Goal: Check status

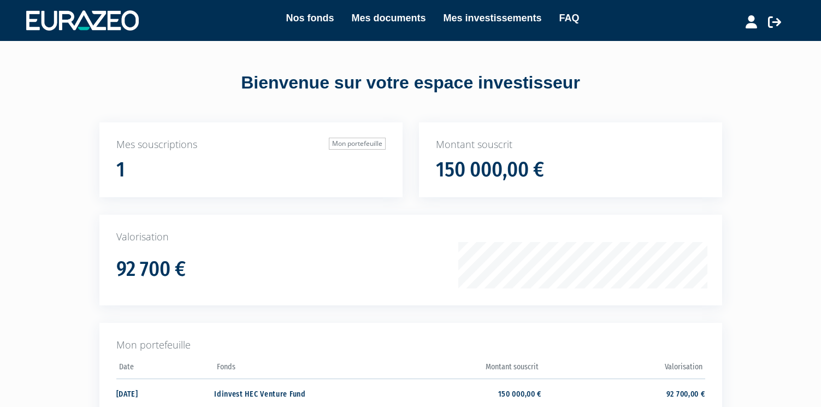
scroll to position [134, 0]
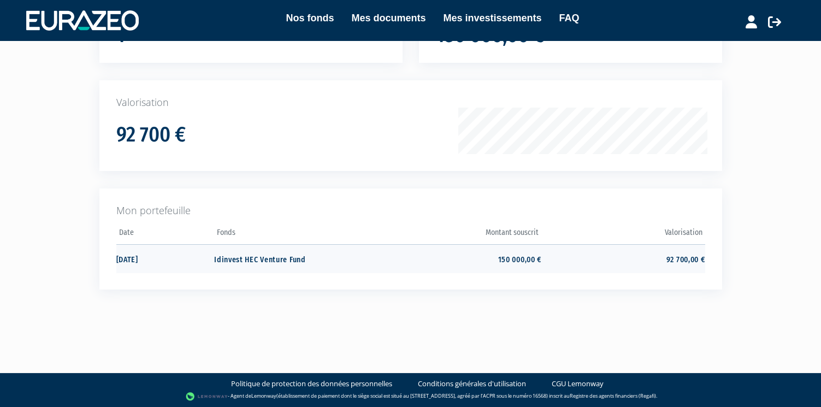
click at [500, 257] on td "150 000,00 €" at bounding box center [459, 258] width 163 height 29
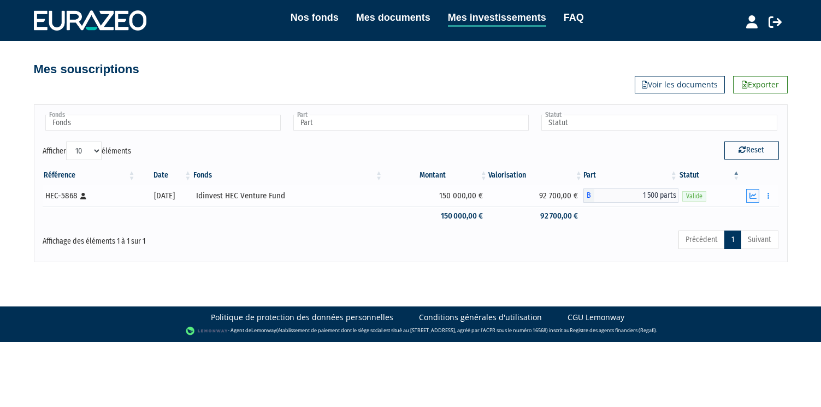
click at [749, 193] on button "button" at bounding box center [752, 196] width 13 height 14
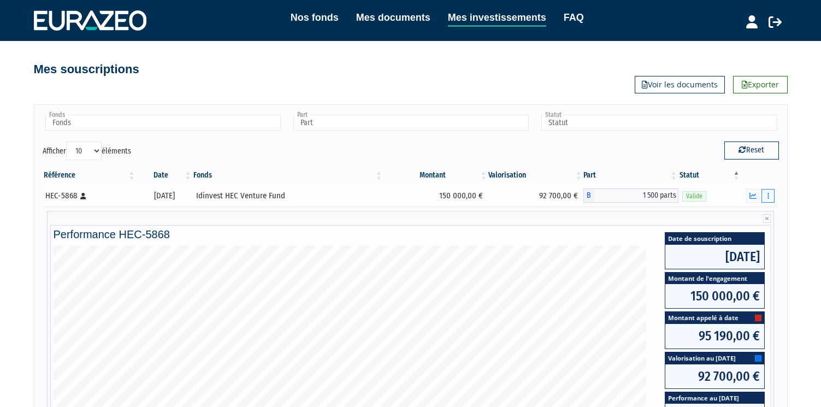
click at [767, 190] on button "button" at bounding box center [767, 196] width 13 height 14
click at [792, 183] on div "Nos fonds Mes documents Mes investissements FAQ Déconnexion Nos fonds Mes docum…" at bounding box center [410, 300] width 821 height 601
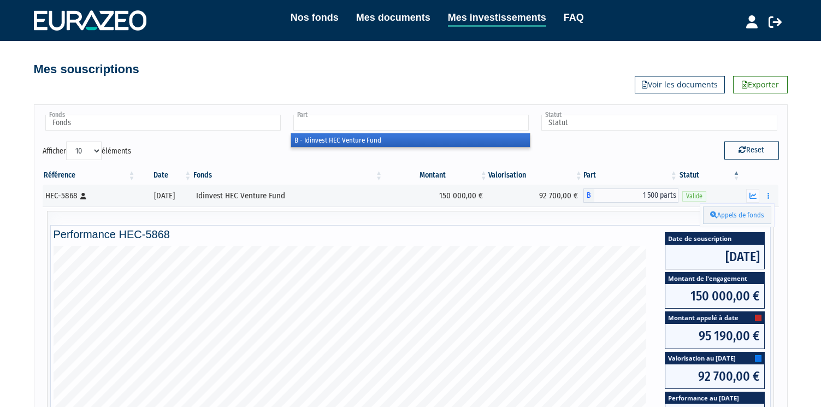
click at [422, 124] on input "text" at bounding box center [410, 123] width 235 height 16
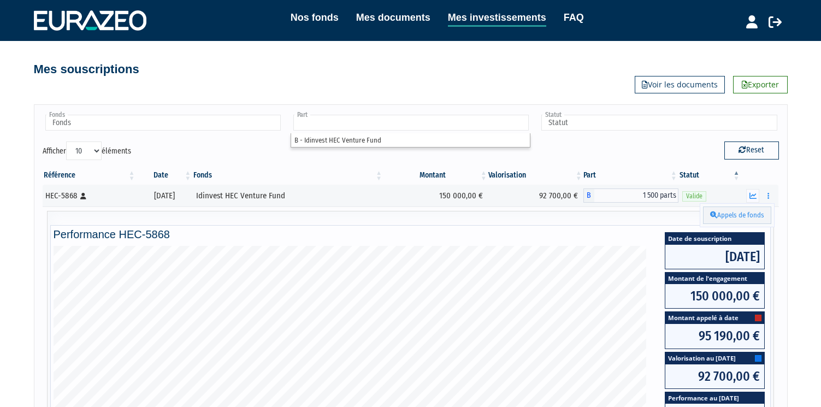
click at [429, 80] on div "Mes souscriptions Exporter Voir les documents" at bounding box center [410, 67] width 639 height 52
type input "Part"
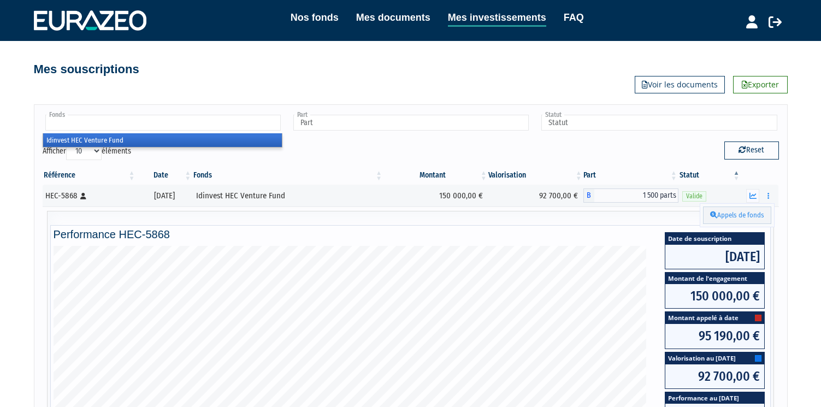
click at [201, 126] on input "text" at bounding box center [162, 123] width 235 height 16
click at [253, 103] on div "Fonds Idinvest HEC Venture Fund Idinvest HEC Venture Fund Part B - Idinvest HEC…" at bounding box center [410, 346] width 639 height 507
type input "Fonds"
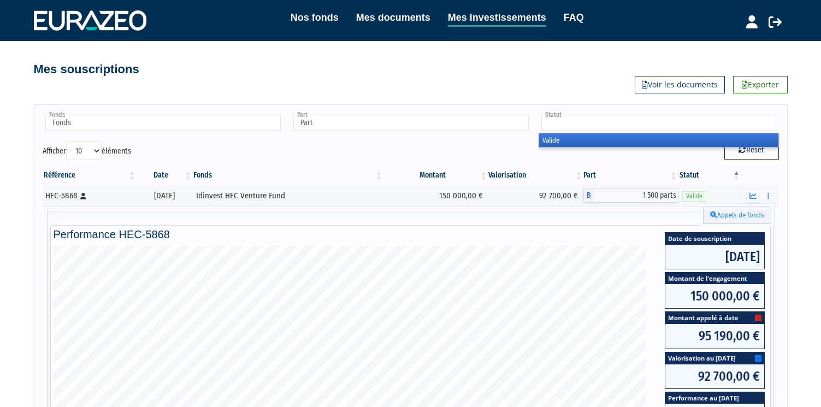
click at [599, 128] on input "text" at bounding box center [658, 123] width 235 height 16
click at [550, 84] on div "Mes souscriptions Exporter Voir les documents" at bounding box center [410, 67] width 639 height 52
type input "Statut"
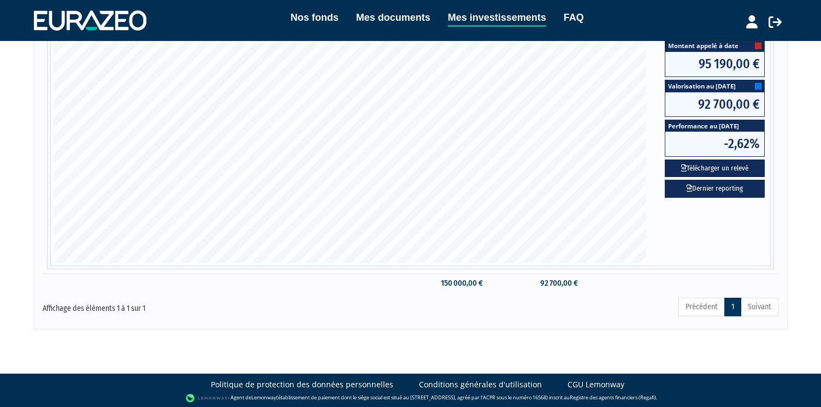
scroll to position [274, 0]
